Goal: Information Seeking & Learning: Learn about a topic

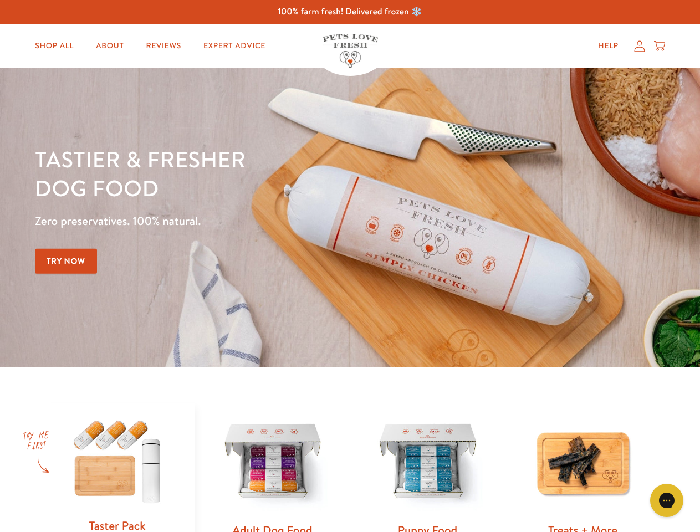
click at [350, 266] on div "Tastier & fresher dog food Zero preservatives. 100% natural. Try Now" at bounding box center [245, 218] width 420 height 146
click at [667, 501] on icon "Gorgias live chat" at bounding box center [666, 500] width 11 height 11
